Goal: Information Seeking & Learning: Find specific page/section

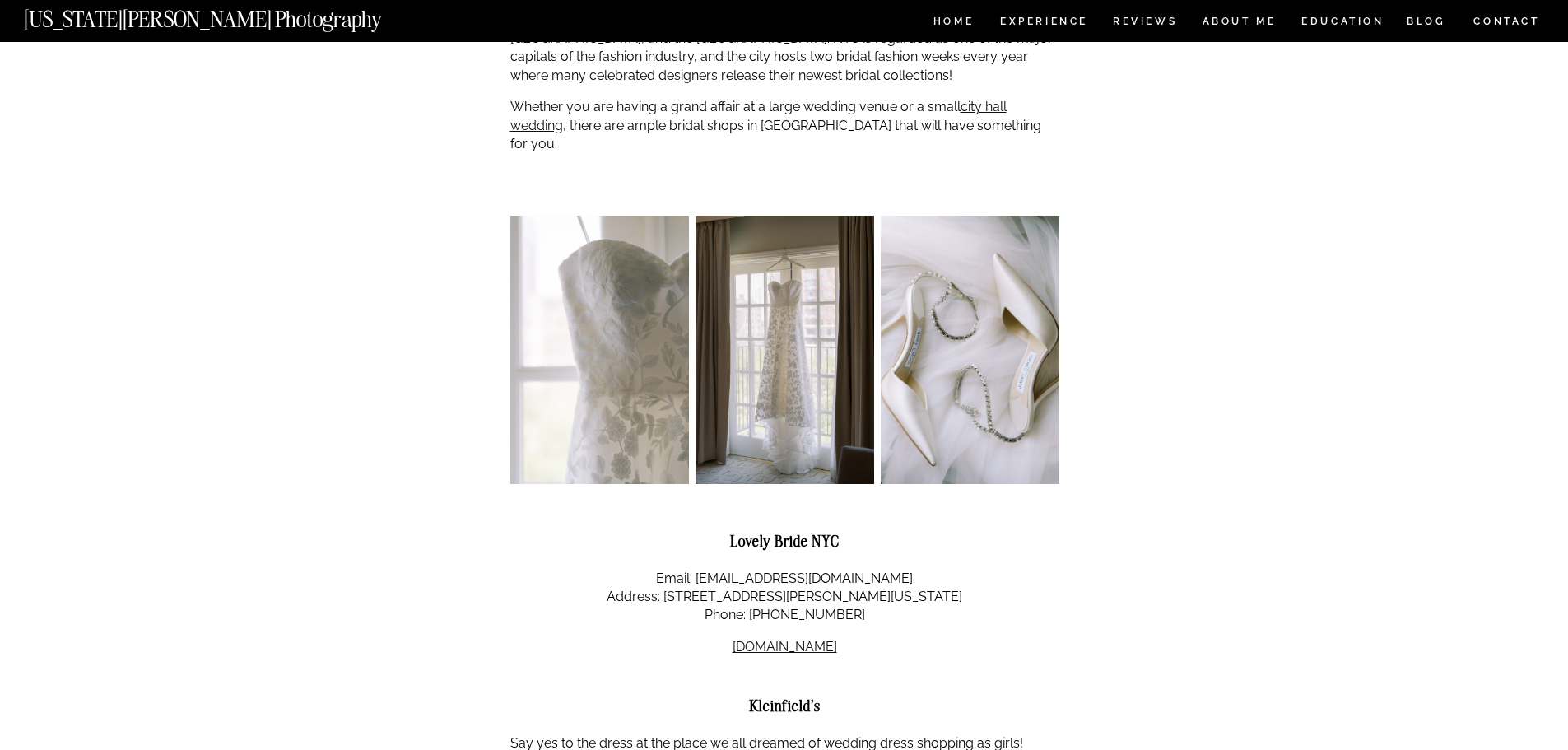
scroll to position [83, 0]
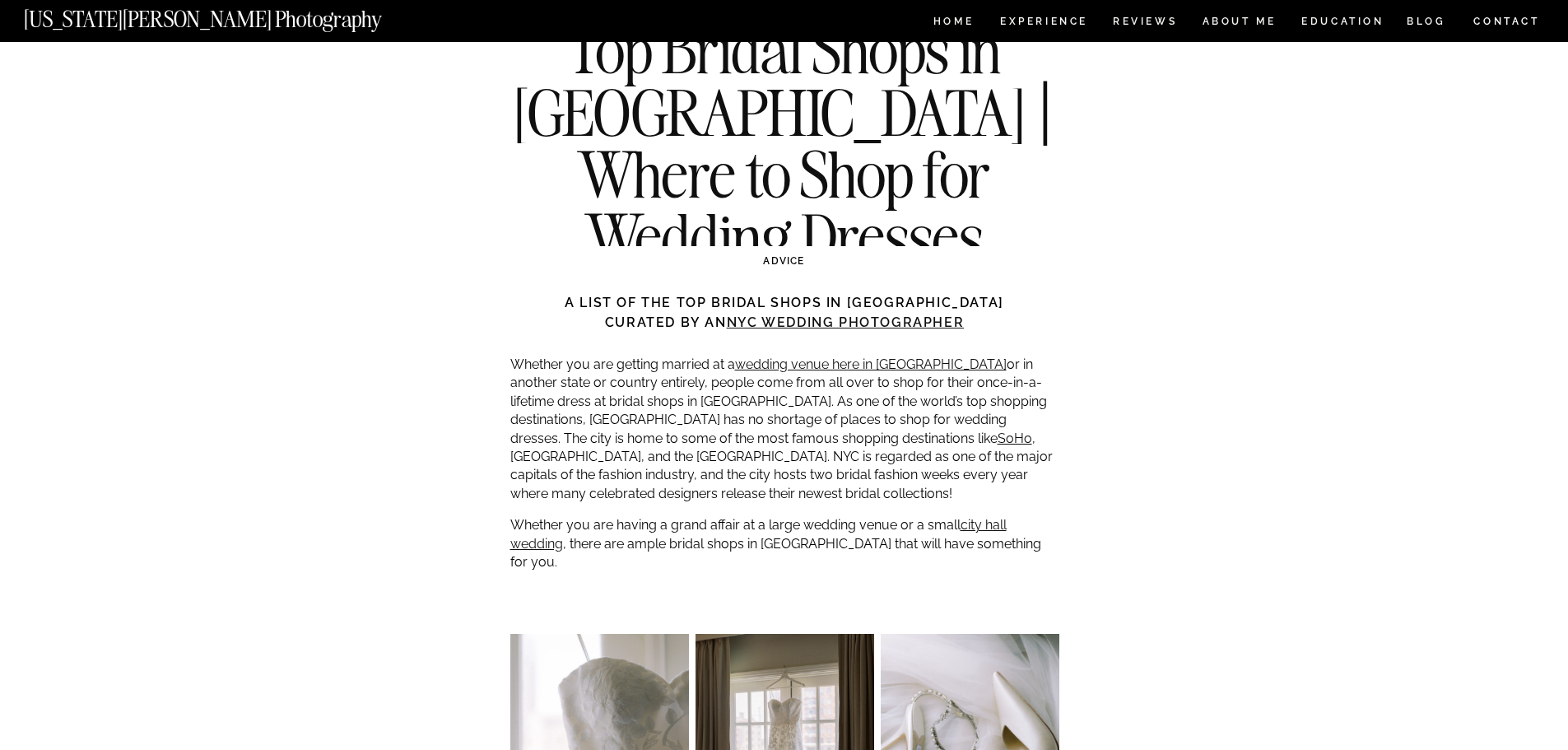
drag, startPoint x: 609, startPoint y: 296, endPoint x: 1072, endPoint y: 324, distance: 463.8
drag, startPoint x: 1072, startPoint y: 324, endPoint x: 599, endPoint y: 286, distance: 474.5
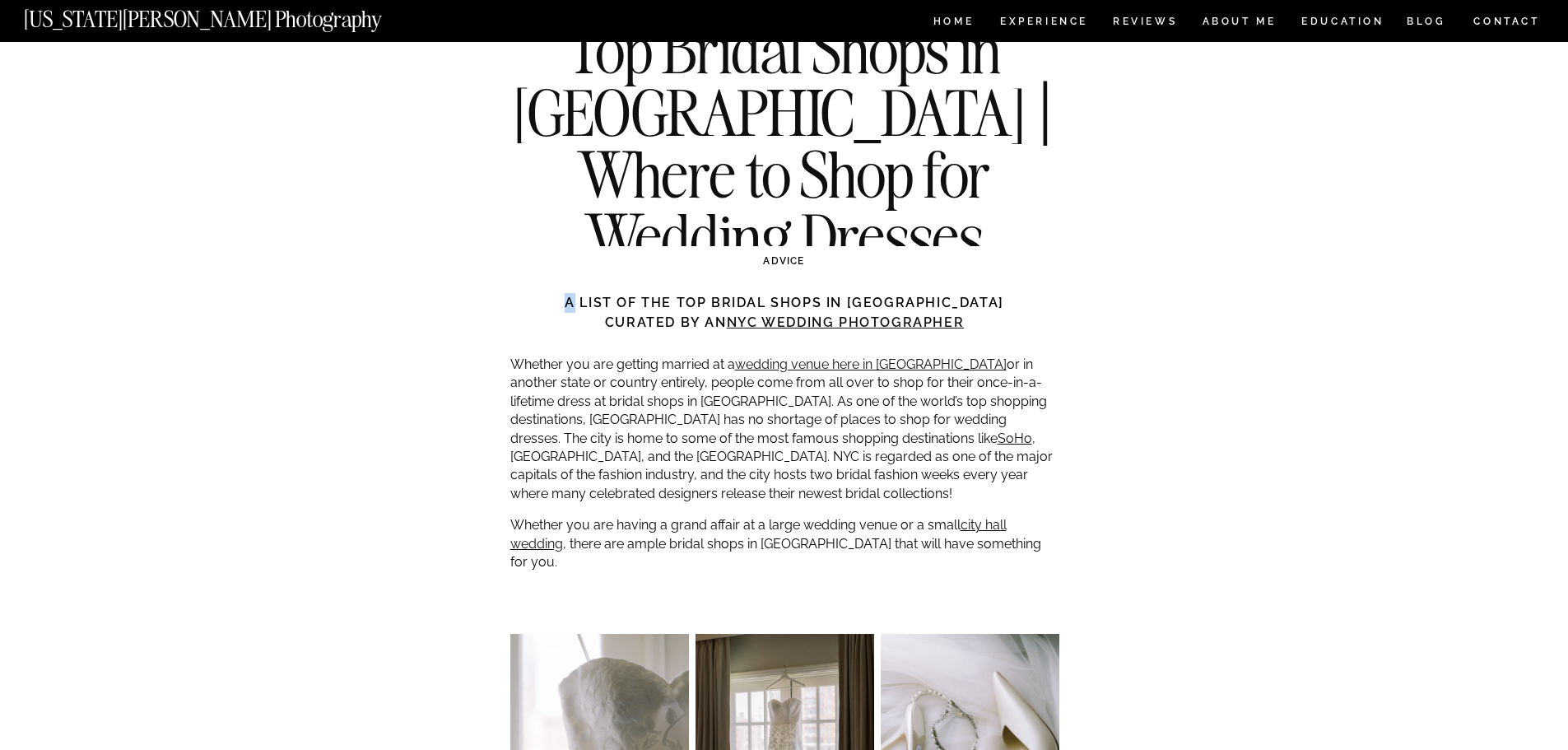
click at [589, 301] on h3 "A list of the top bridal shops in [GEOGRAPHIC_DATA] curated by an NYC wedding p…" at bounding box center [784, 313] width 549 height 39
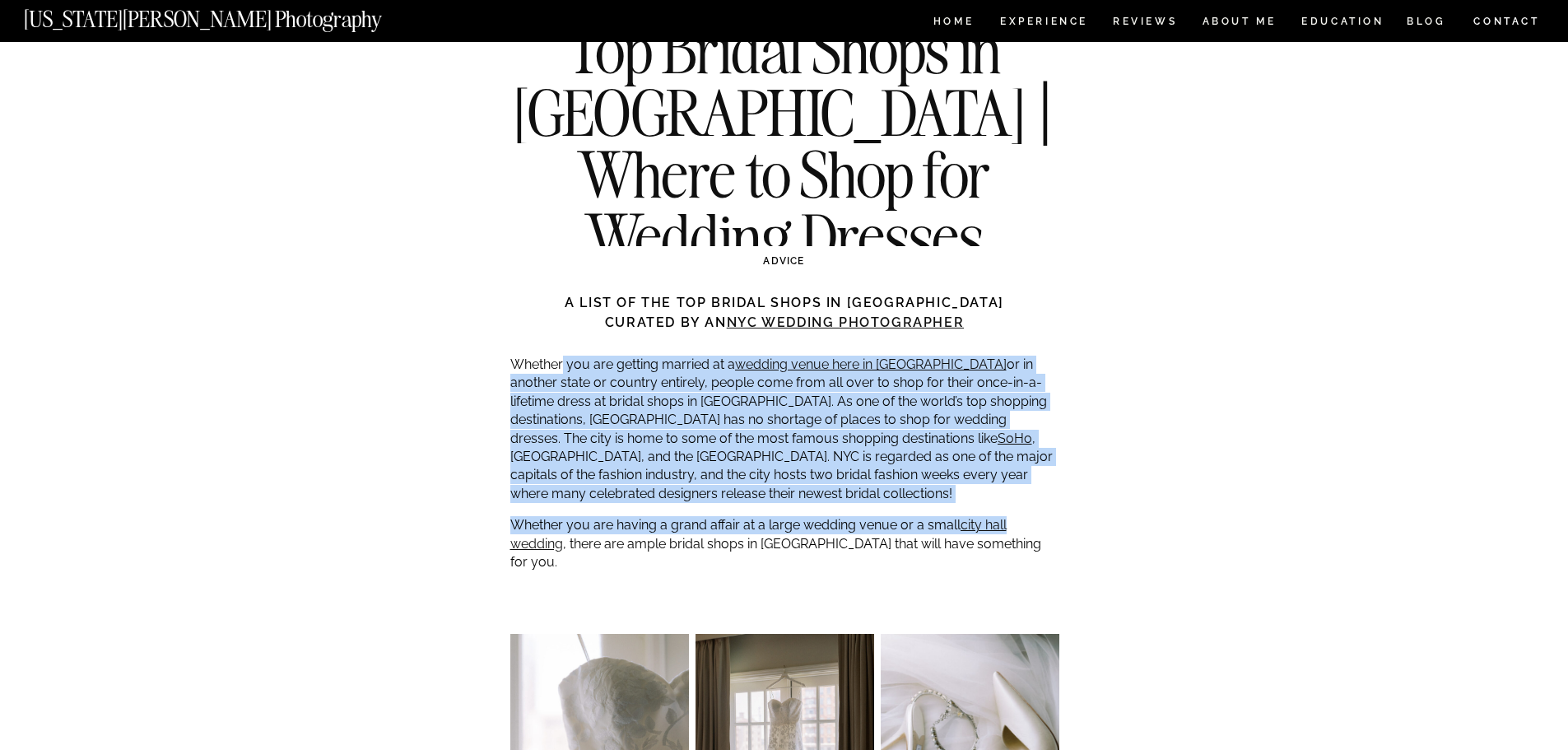
drag, startPoint x: 561, startPoint y: 361, endPoint x: 1037, endPoint y: 505, distance: 497.3
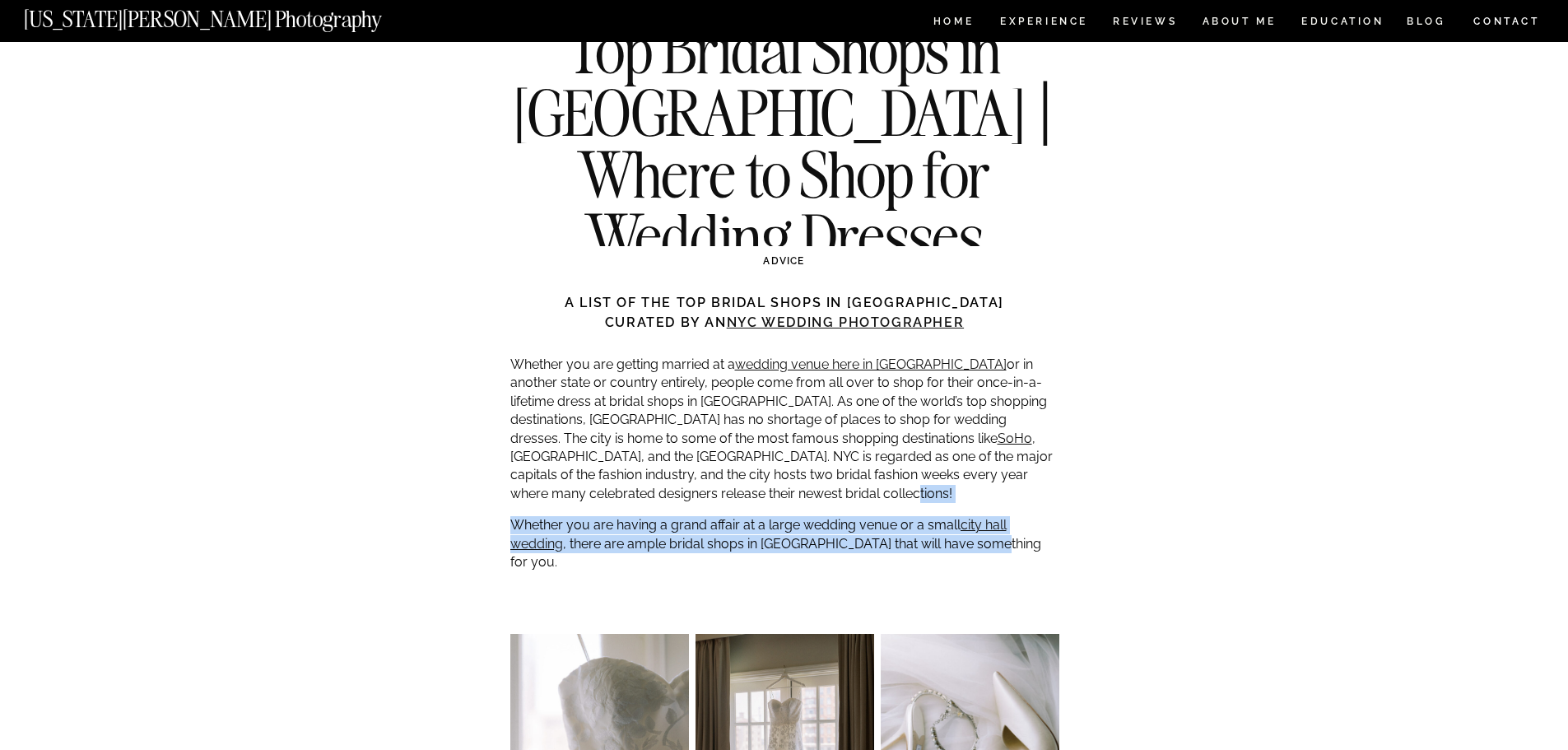
drag, startPoint x: 1032, startPoint y: 549, endPoint x: 742, endPoint y: 497, distance: 294.6
click at [742, 497] on p "Whether you are getting married at a wedding venue here in [GEOGRAPHIC_DATA] or…" at bounding box center [784, 429] width 549 height 147
drag, startPoint x: 738, startPoint y: 503, endPoint x: 1013, endPoint y: 558, distance: 280.4
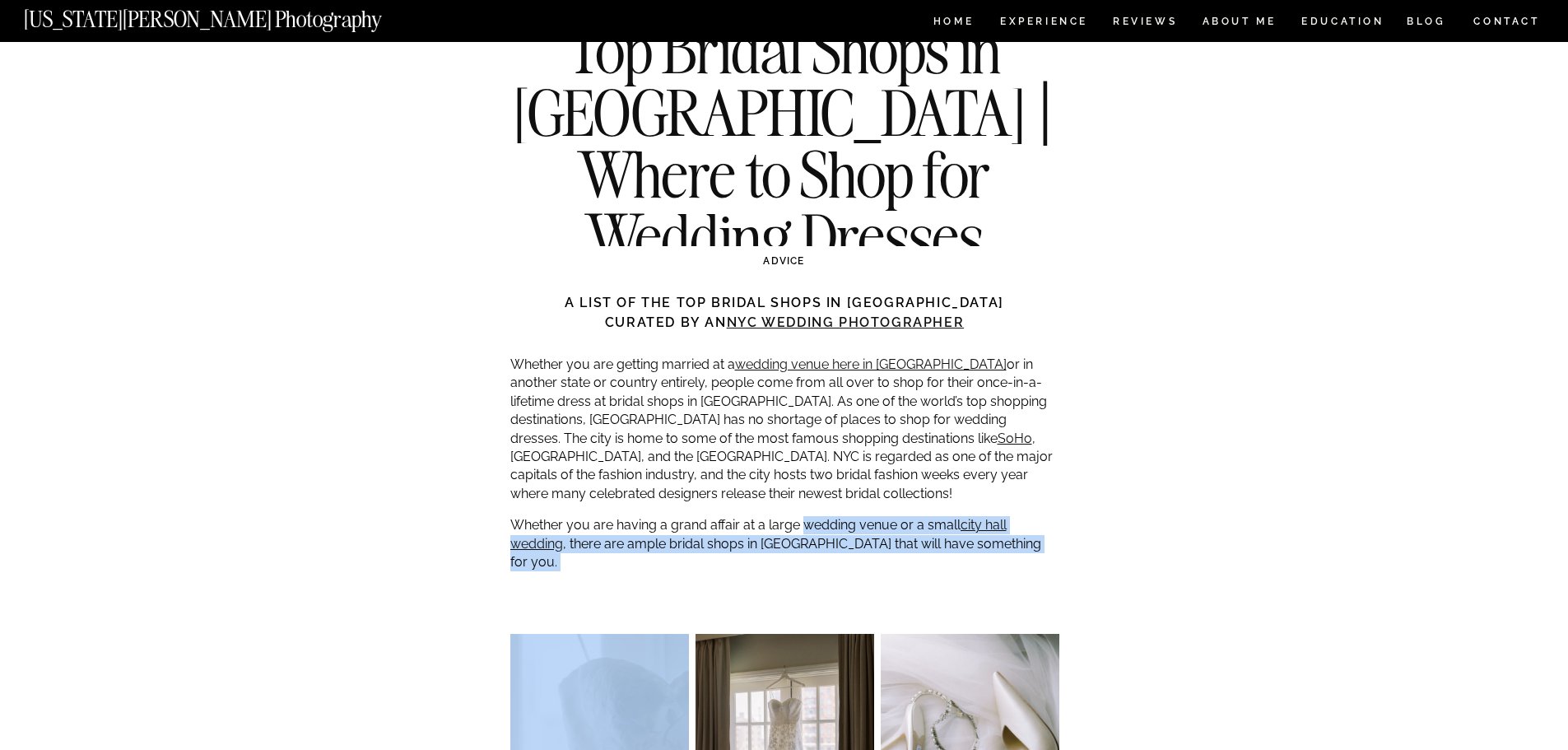
drag, startPoint x: 1013, startPoint y: 558, endPoint x: 824, endPoint y: 505, distance: 196.3
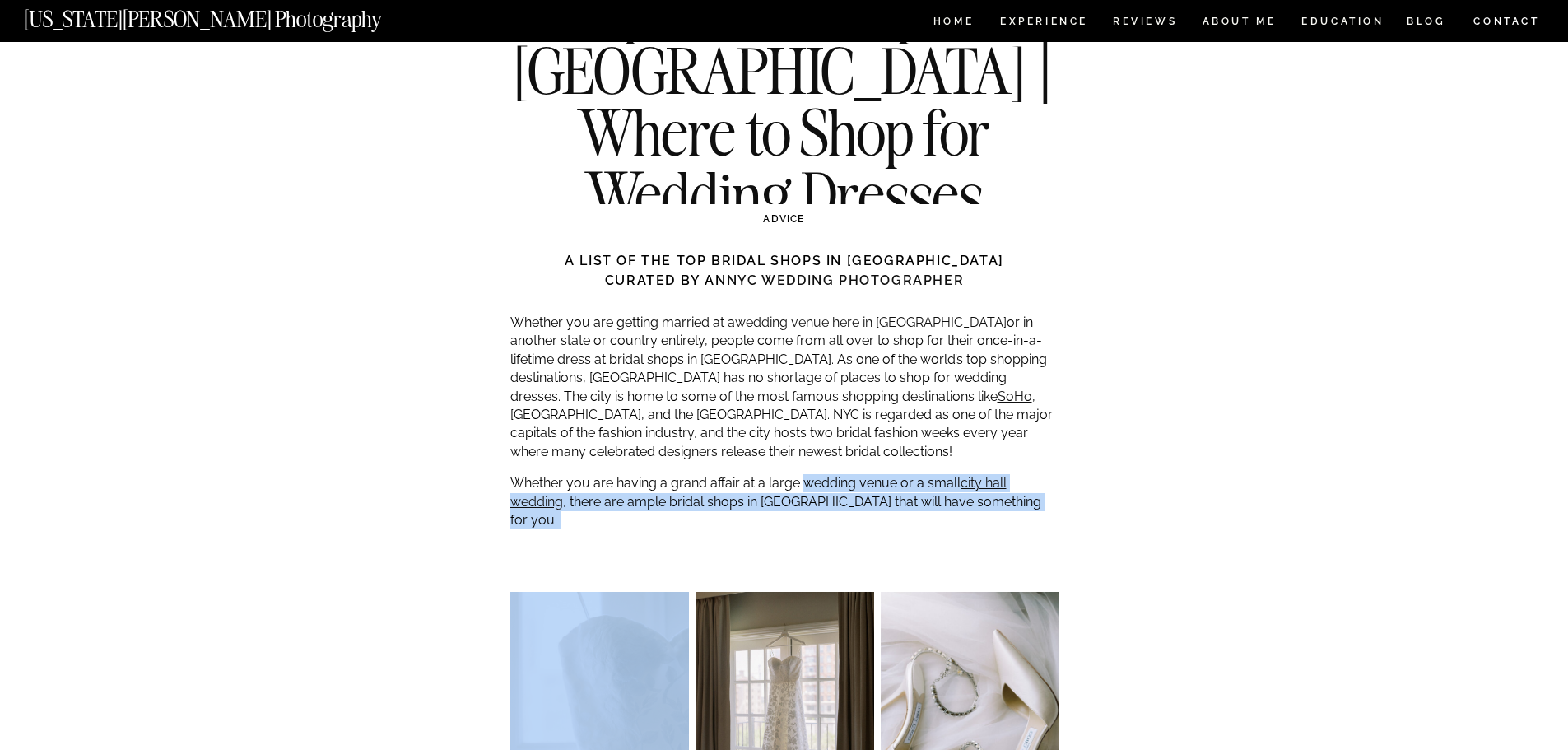
scroll to position [164, 0]
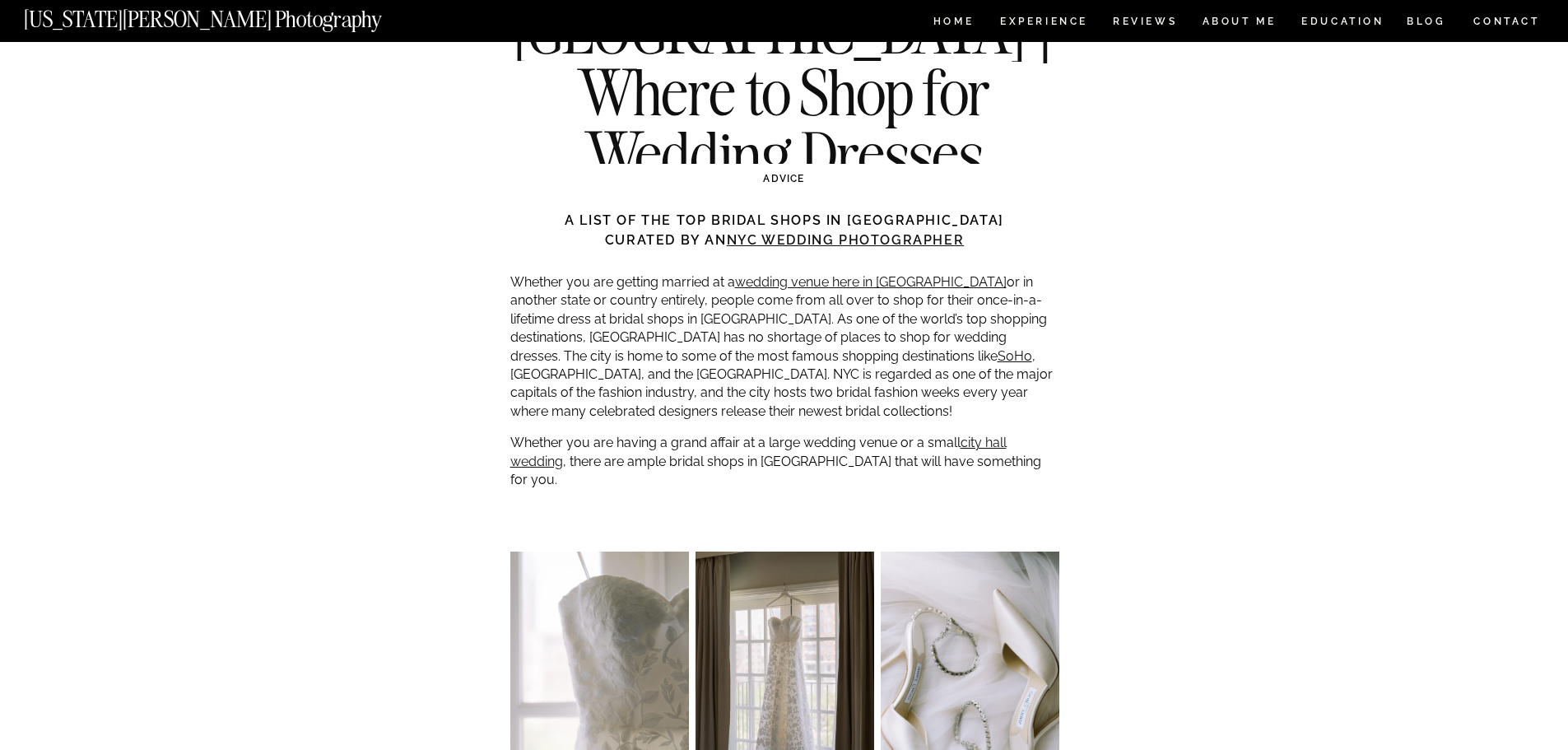
click at [675, 447] on p "Whether you are having a grand affair at a large wedding venue or a small city …" at bounding box center [784, 461] width 549 height 55
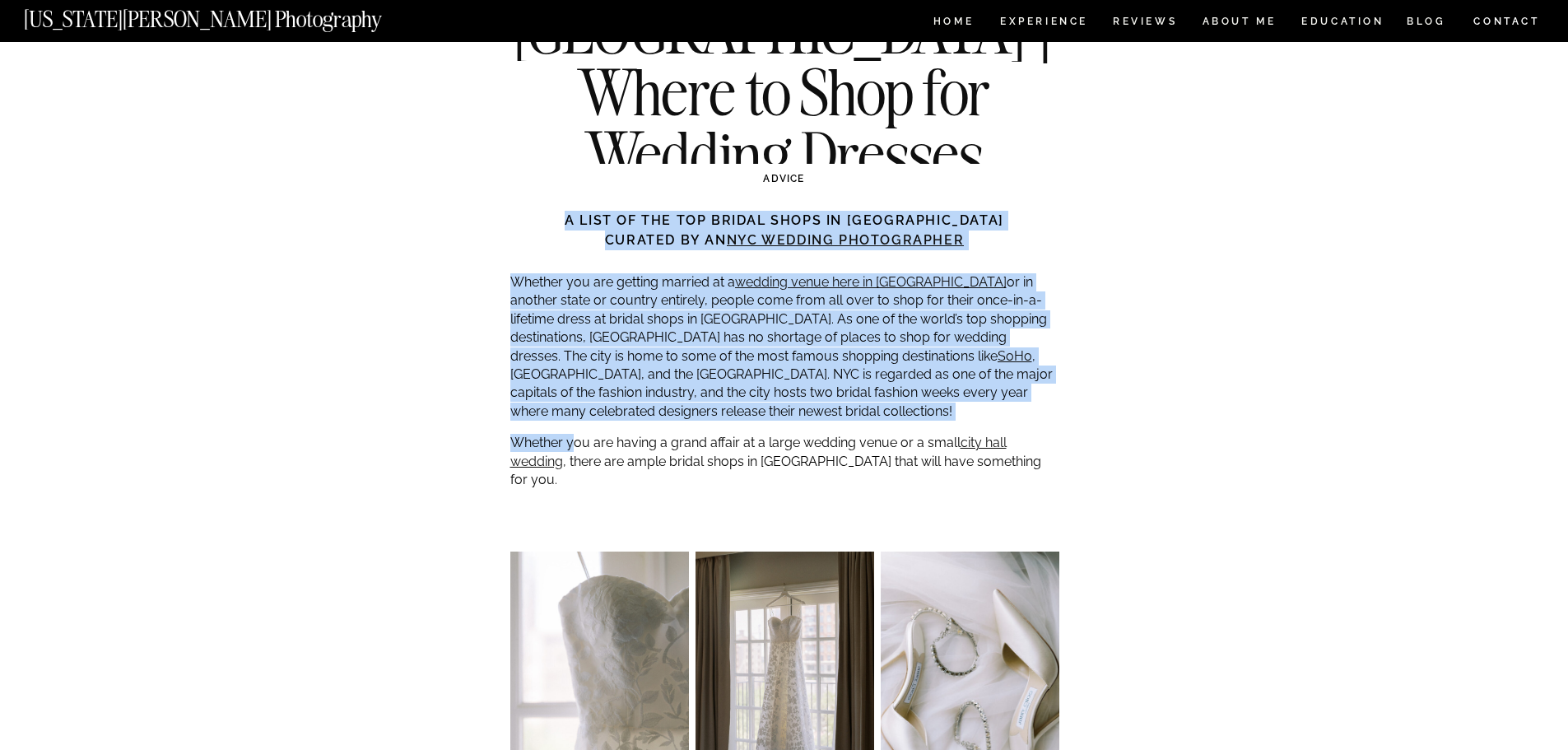
drag, startPoint x: 571, startPoint y: 424, endPoint x: 1060, endPoint y: 480, distance: 492.2
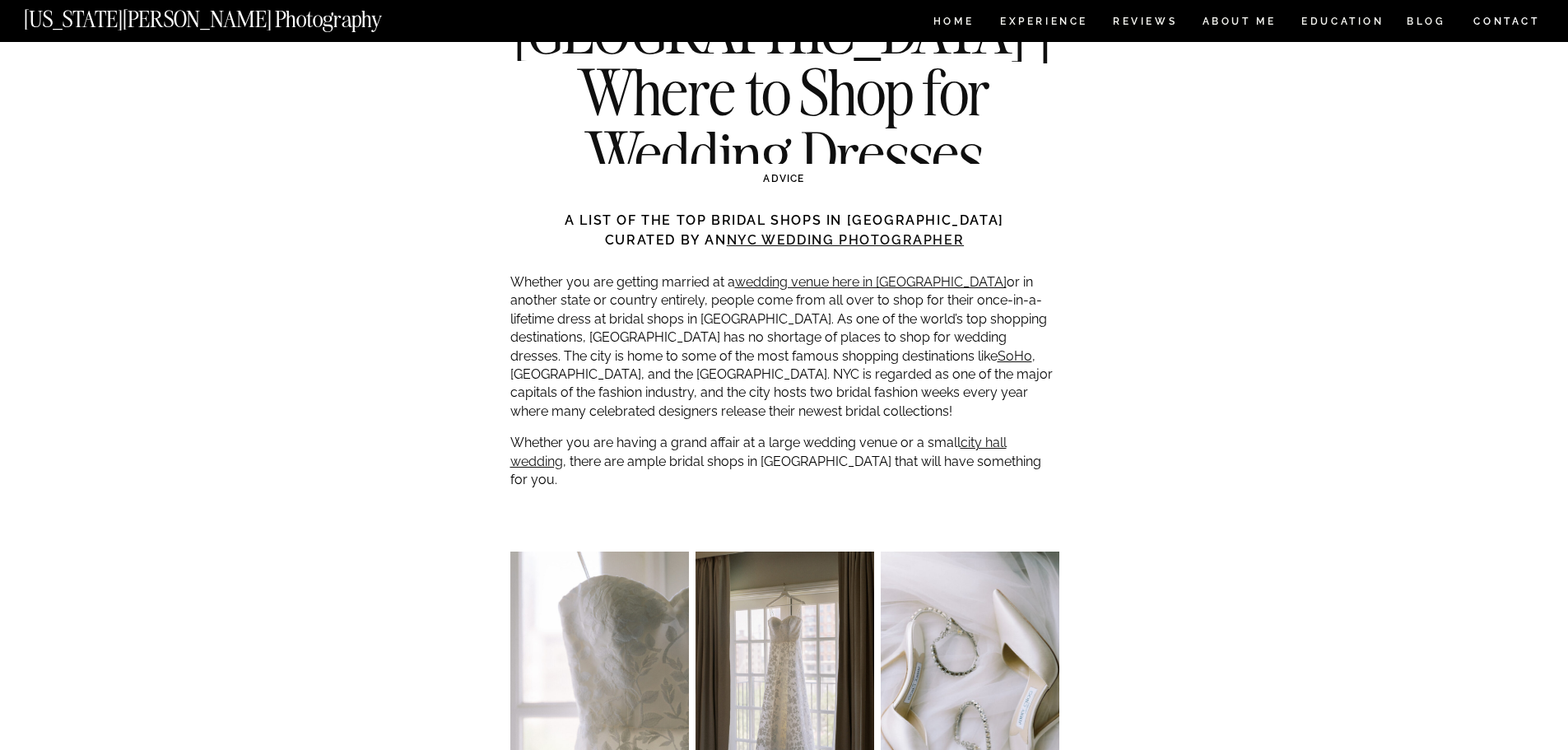
click at [960, 468] on p "Whether you are having a grand affair at a large wedding venue or a small city …" at bounding box center [784, 461] width 549 height 55
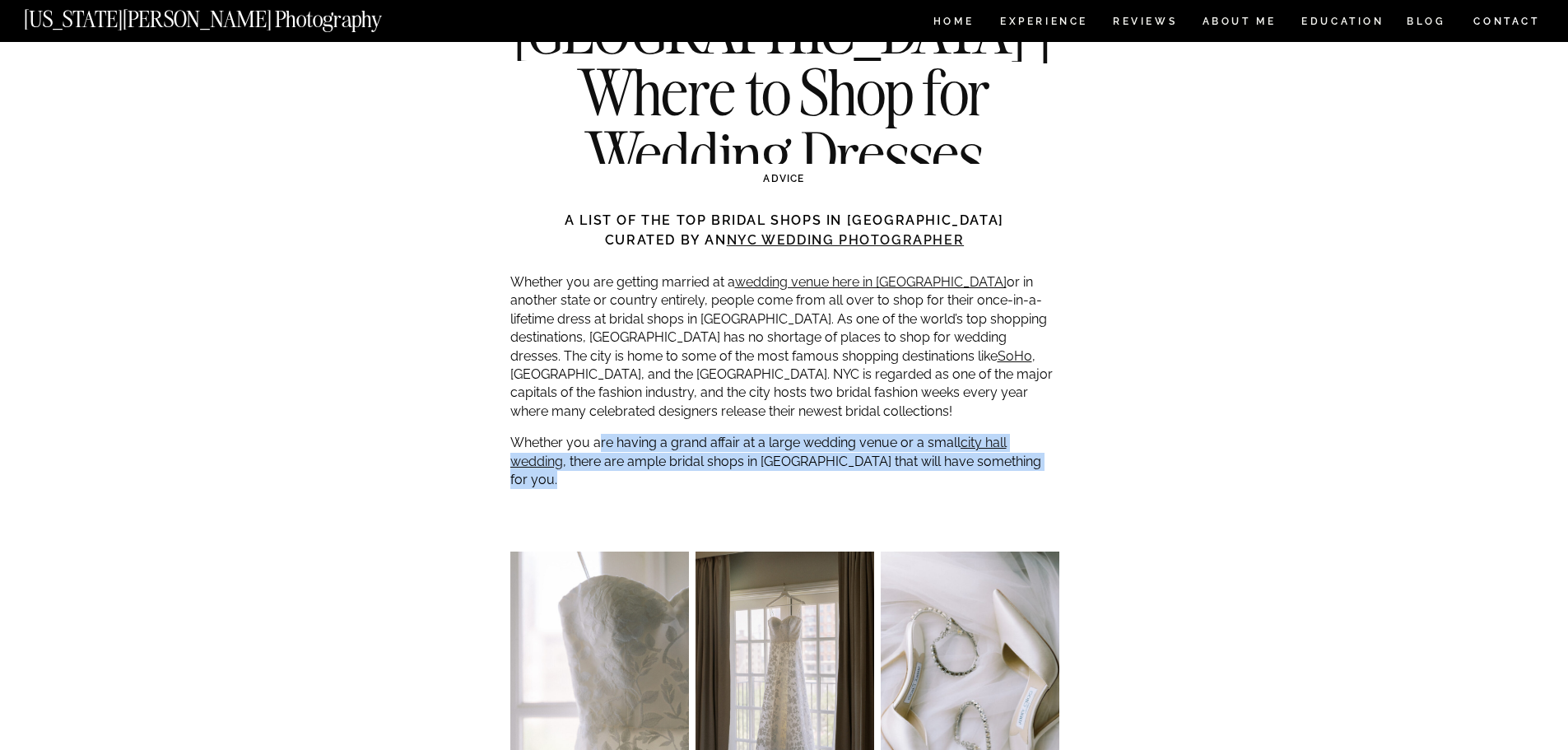
drag, startPoint x: 1042, startPoint y: 484, endPoint x: 598, endPoint y: 436, distance: 446.6
click at [598, 436] on p "Whether you are having a grand affair at a large wedding venue or a small city …" at bounding box center [784, 461] width 549 height 55
drag, startPoint x: 623, startPoint y: 437, endPoint x: 1044, endPoint y: 487, distance: 424.0
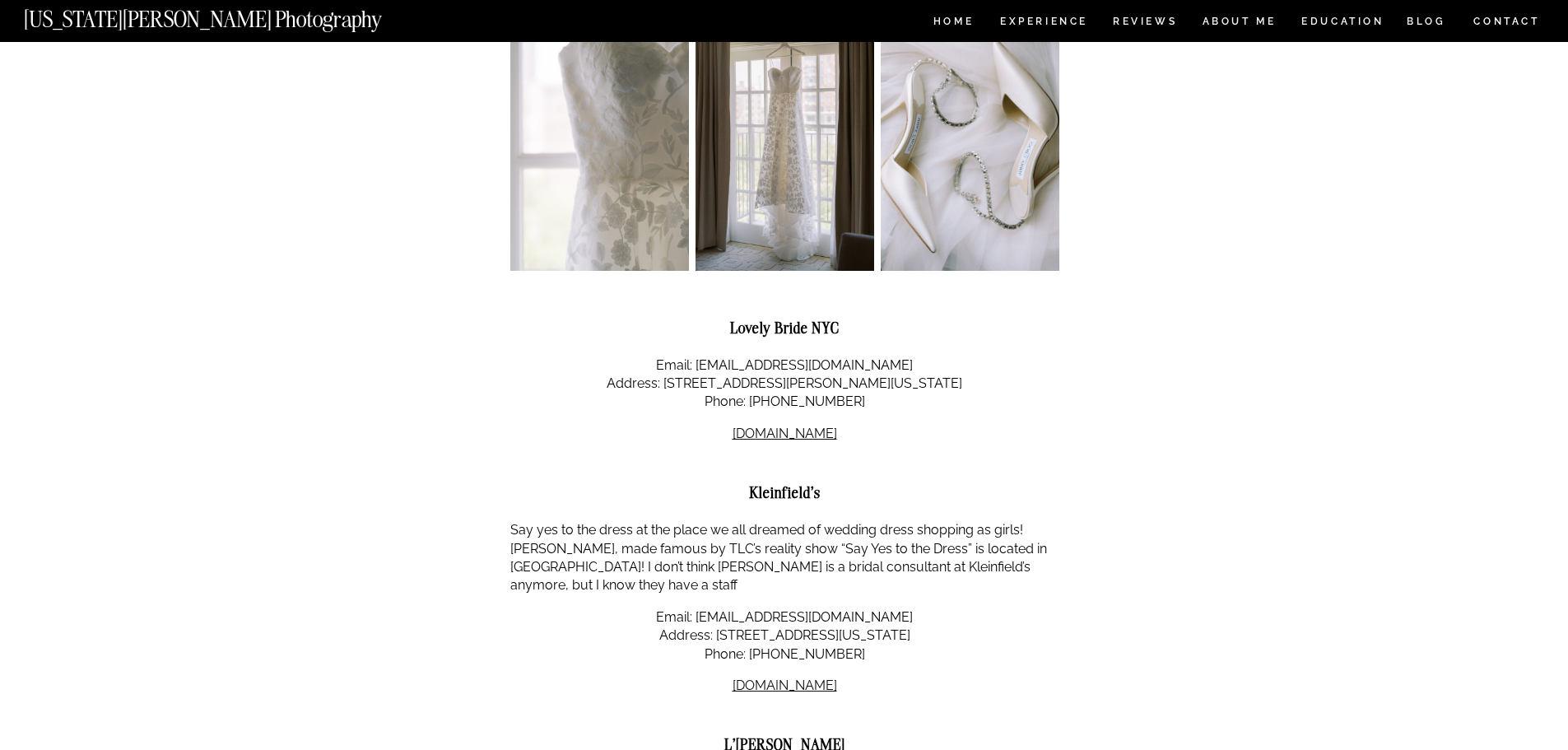
scroll to position [741, 0]
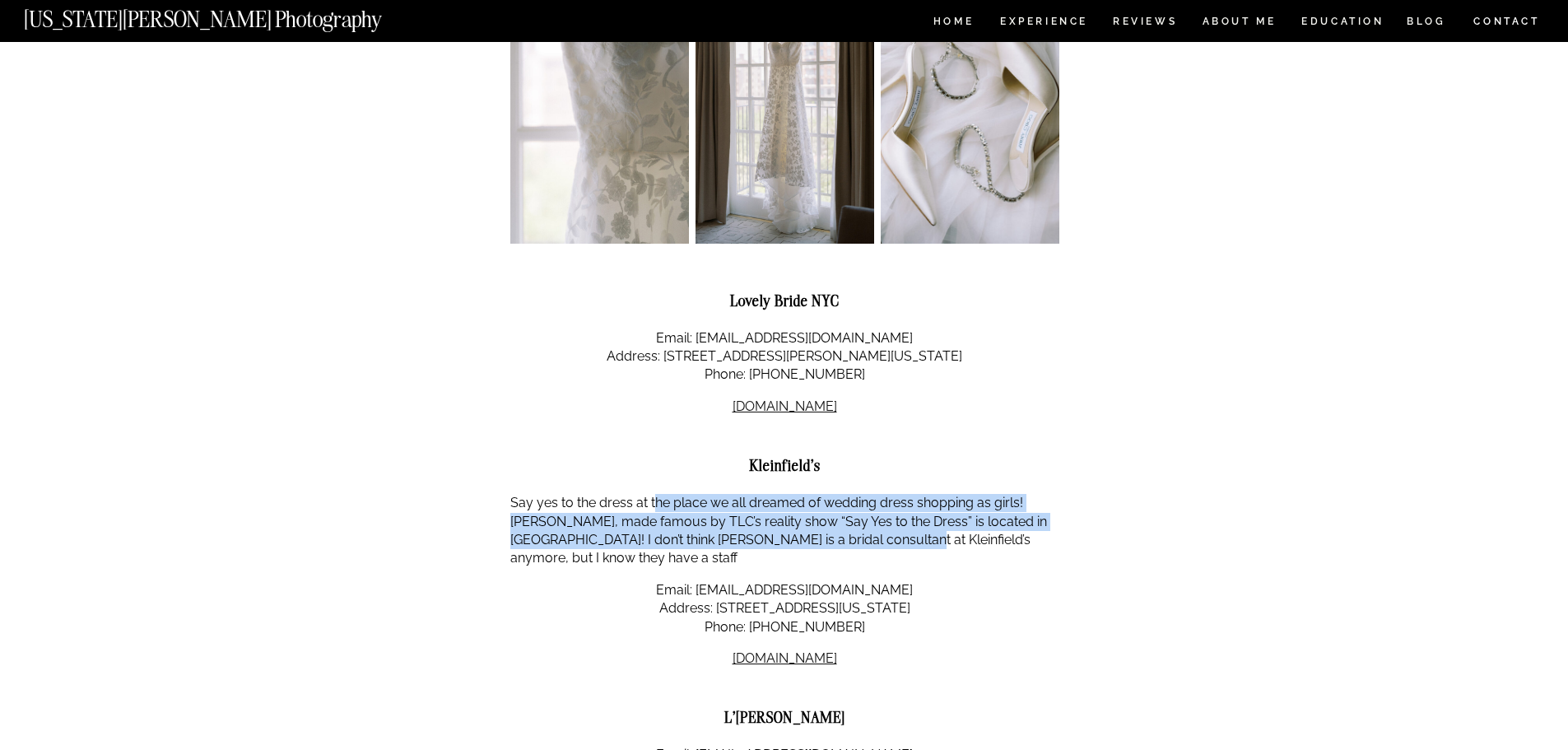
drag, startPoint x: 693, startPoint y: 489, endPoint x: 918, endPoint y: 515, distance: 226.5
click at [918, 515] on p "Say yes to the dress at the place we all dreamed of wedding dress shopping as g…" at bounding box center [784, 531] width 549 height 74
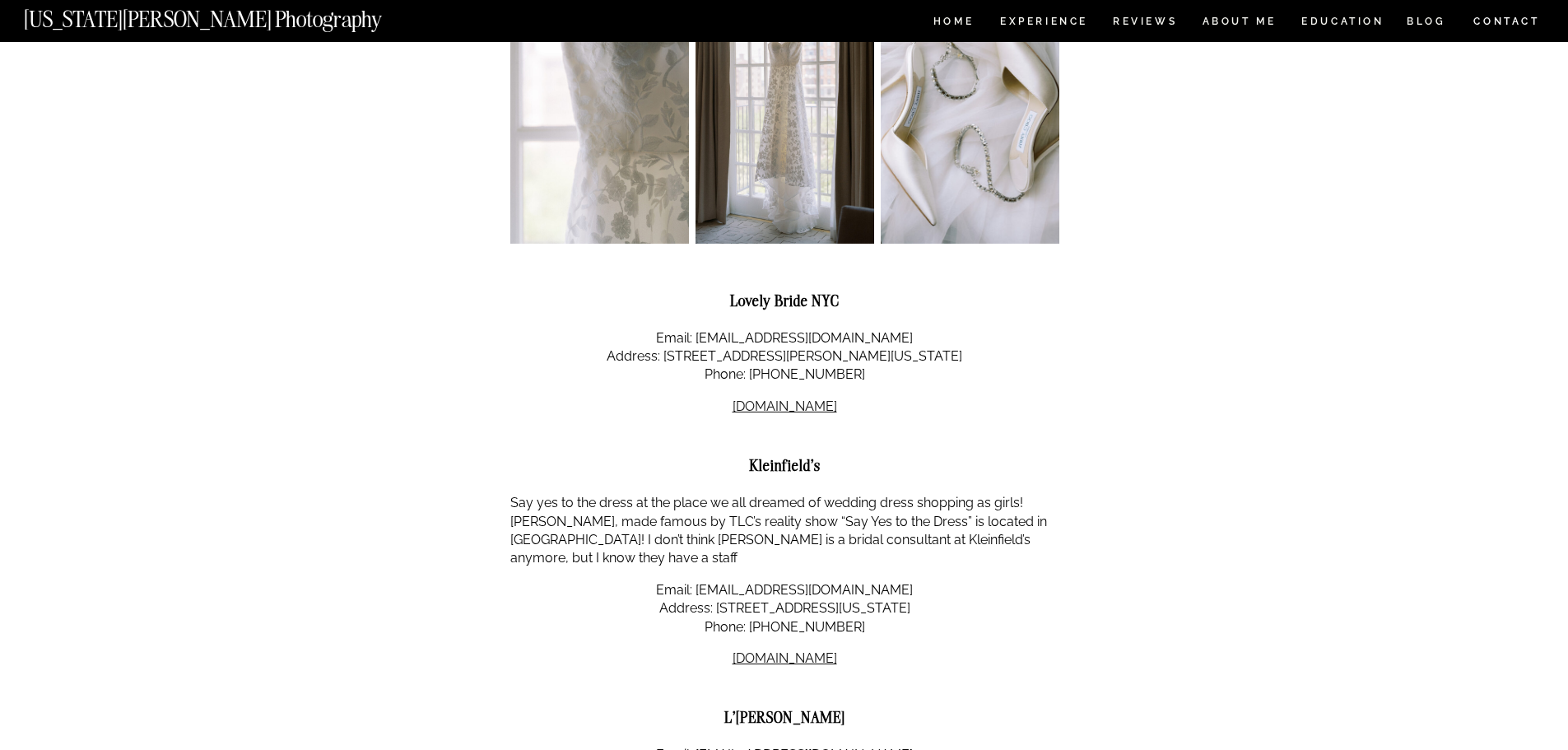
click at [801, 399] on link "[DOMAIN_NAME]" at bounding box center [784, 407] width 105 height 15
